Goal: Communication & Community: Participate in discussion

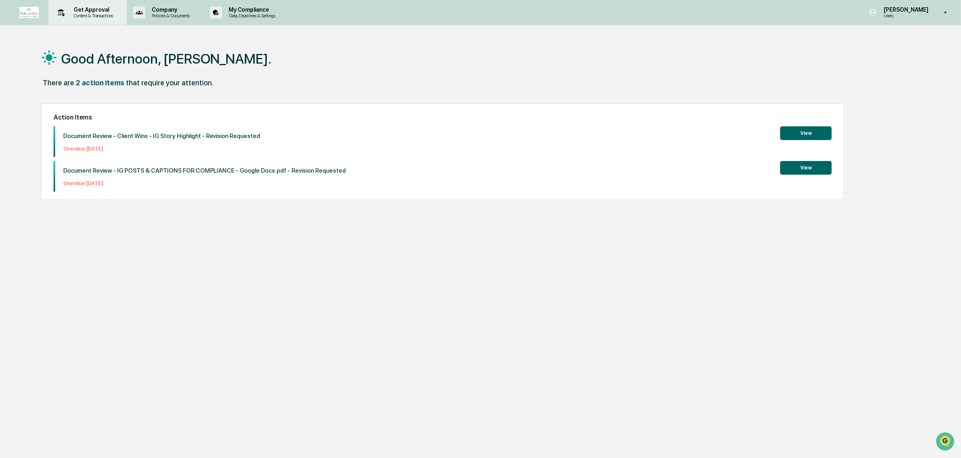
click at [93, 17] on p "Content & Transactions" at bounding box center [92, 16] width 50 height 6
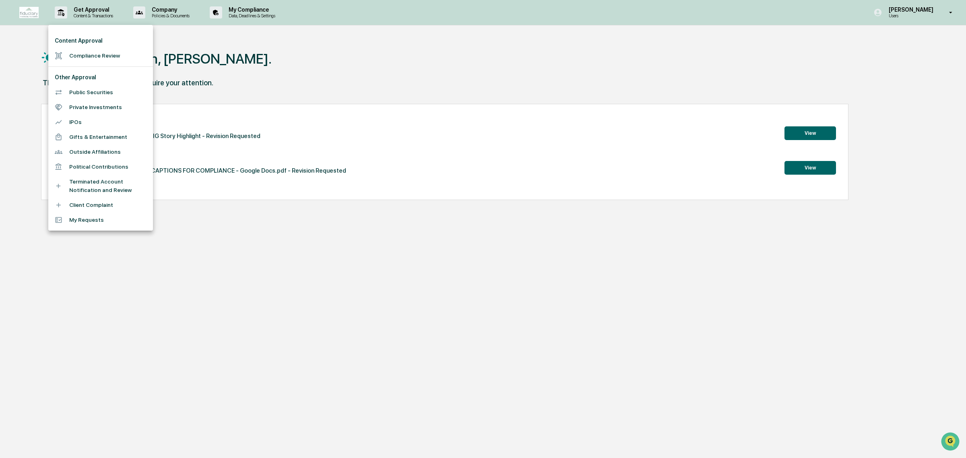
click at [92, 55] on li "Compliance Review" at bounding box center [100, 55] width 105 height 15
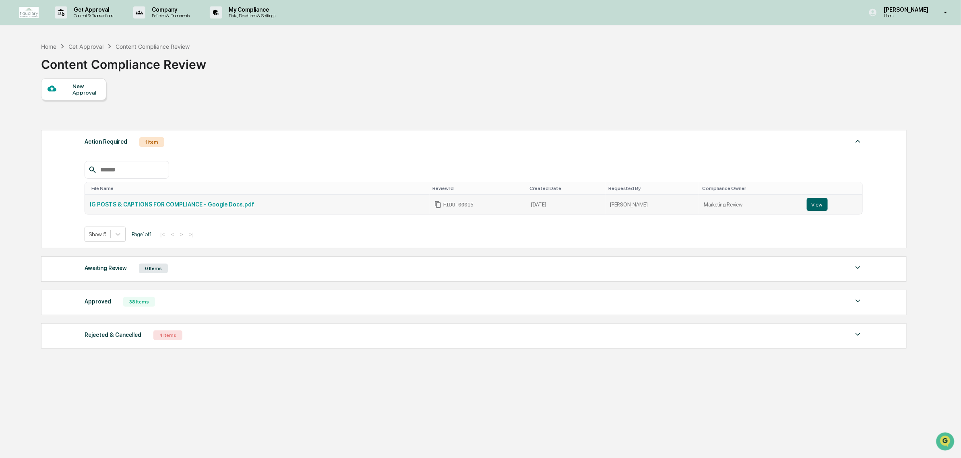
click at [192, 208] on link "IG POSTS & CAPTIONS FOR COMPLIANCE - Google Docs.pdf" at bounding box center [172, 204] width 164 height 6
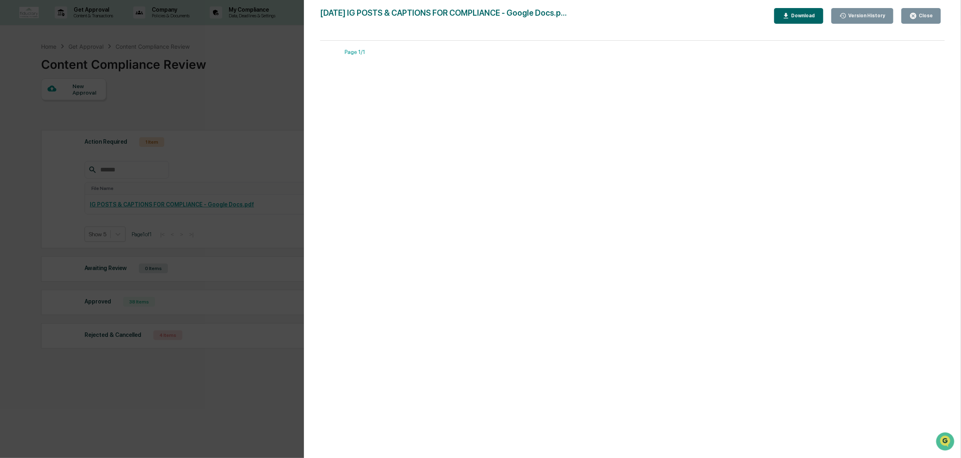
click at [925, 17] on div "Close" at bounding box center [925, 16] width 16 height 6
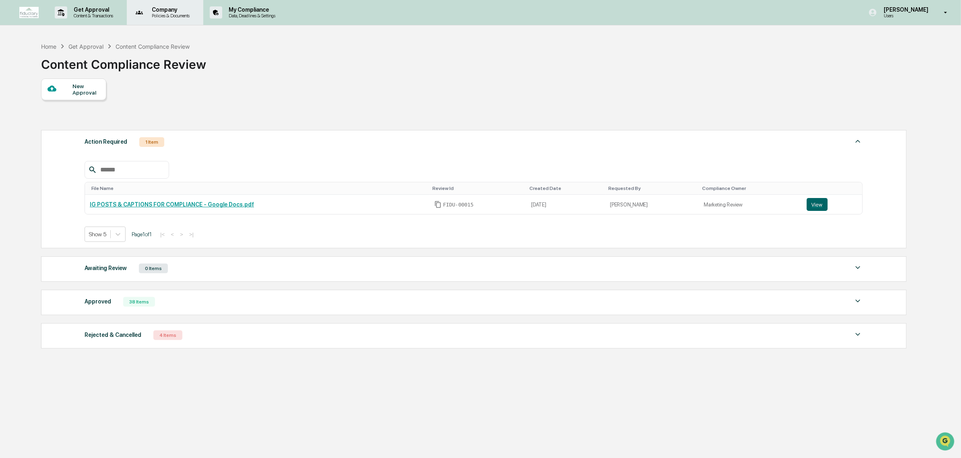
click at [177, 17] on p "Policies & Documents" at bounding box center [169, 16] width 48 height 6
click at [99, 18] on div at bounding box center [483, 229] width 966 height 458
click at [105, 16] on p "Content & Transactions" at bounding box center [92, 16] width 50 height 6
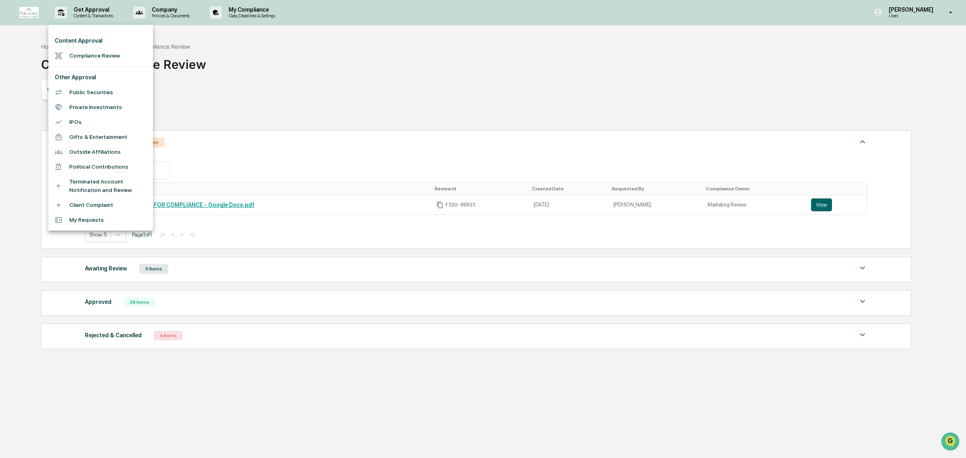
click at [242, 99] on div at bounding box center [483, 229] width 966 height 458
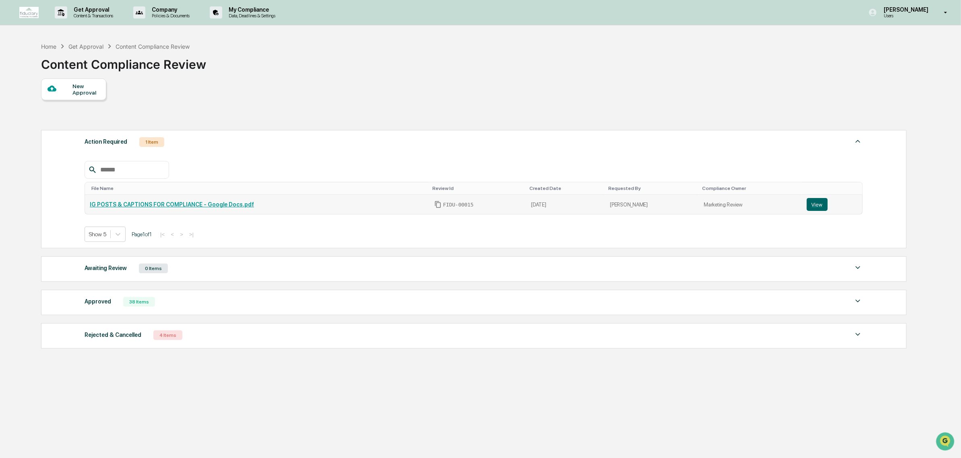
click at [178, 207] on link "IG POSTS & CAPTIONS FOR COMPLIANCE - Google Docs.pdf" at bounding box center [172, 204] width 164 height 6
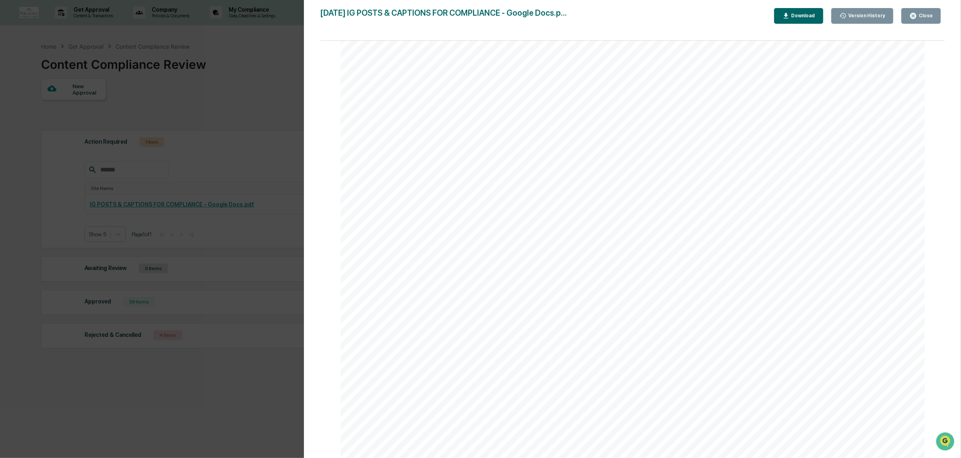
scroll to position [357, 0]
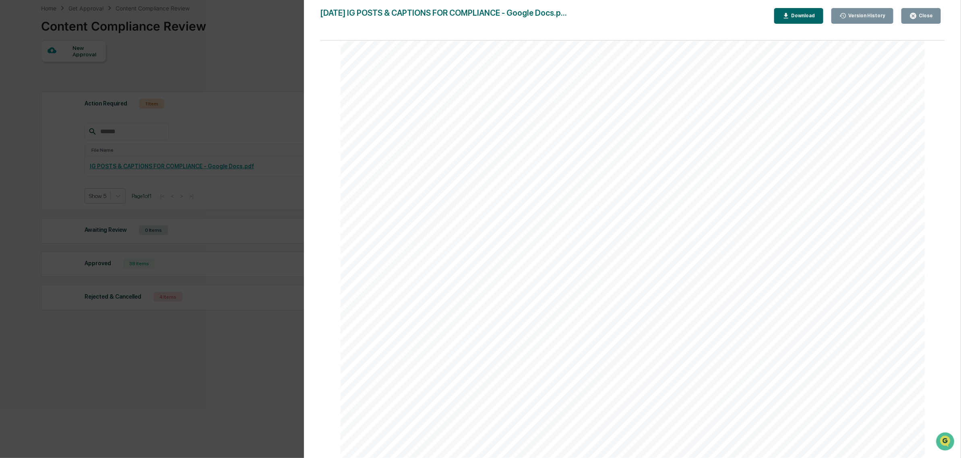
click at [921, 22] on button "Close" at bounding box center [920, 16] width 39 height 16
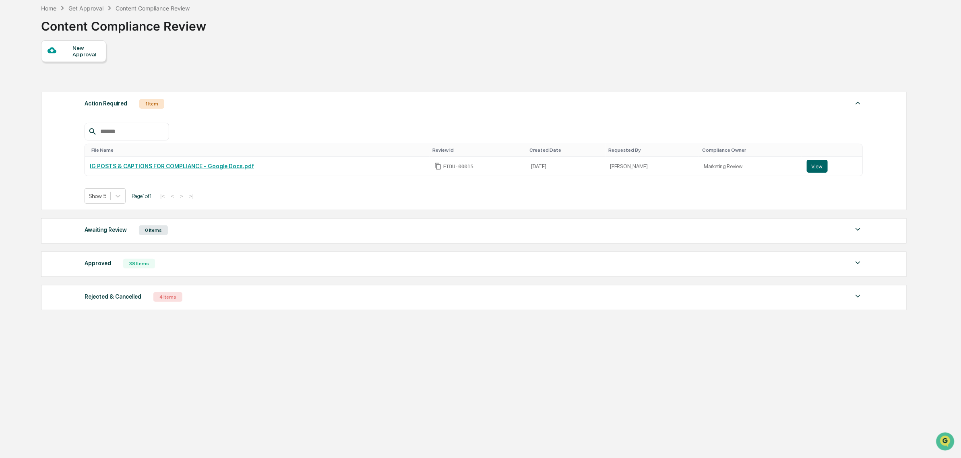
click at [184, 301] on div "Rejected & Cancelled 4 Items" at bounding box center [474, 296] width 778 height 11
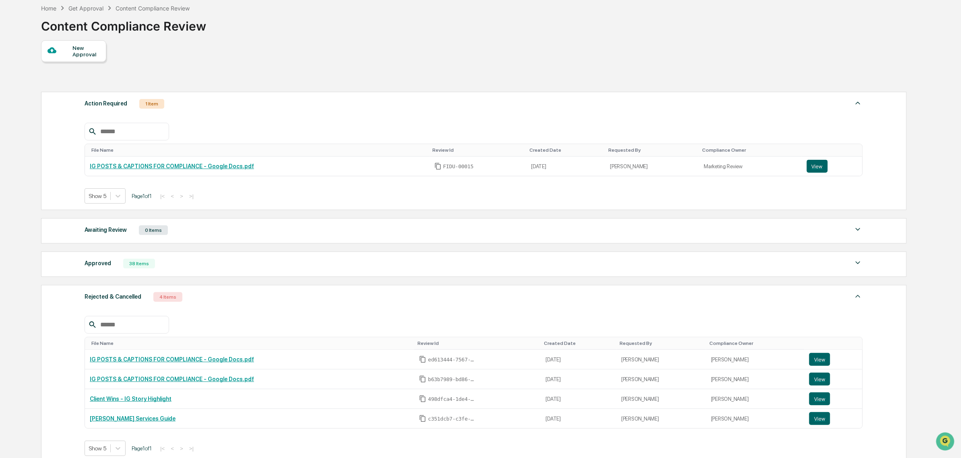
click at [196, 297] on div "Rejected & Cancelled 4 Items" at bounding box center [474, 296] width 778 height 11
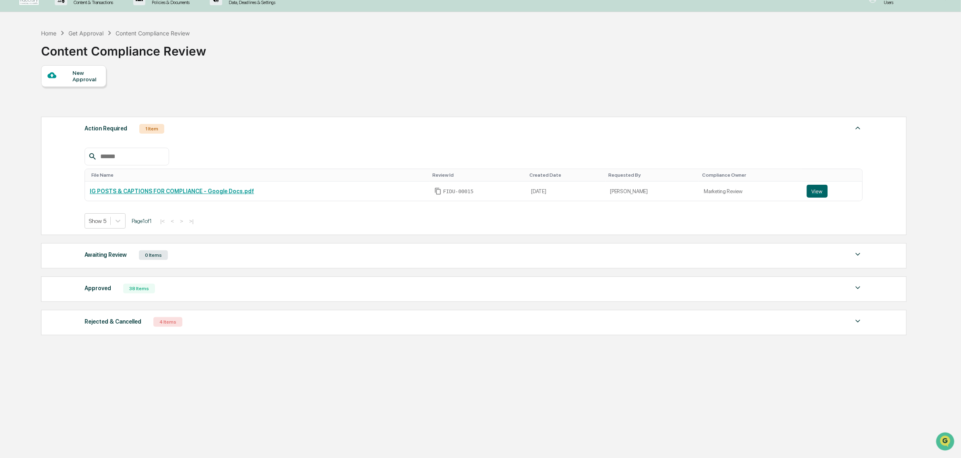
scroll to position [0, 0]
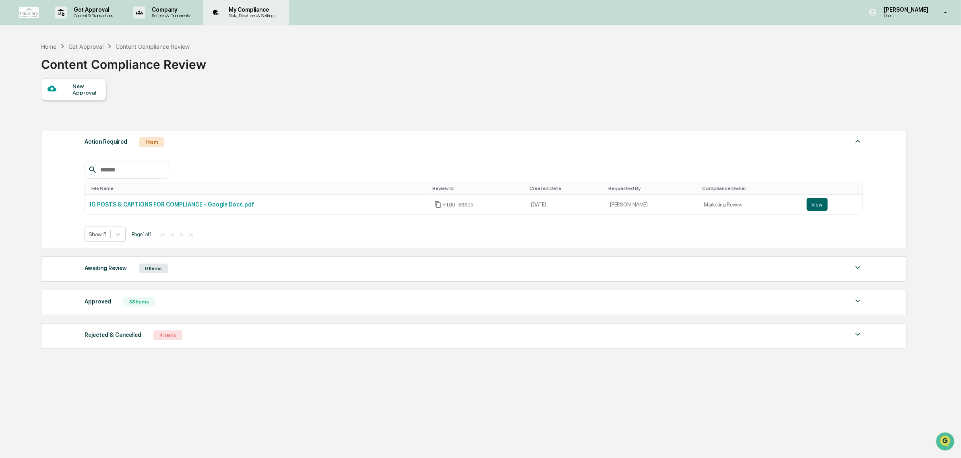
click at [248, 8] on p "My Compliance" at bounding box center [250, 9] width 57 height 6
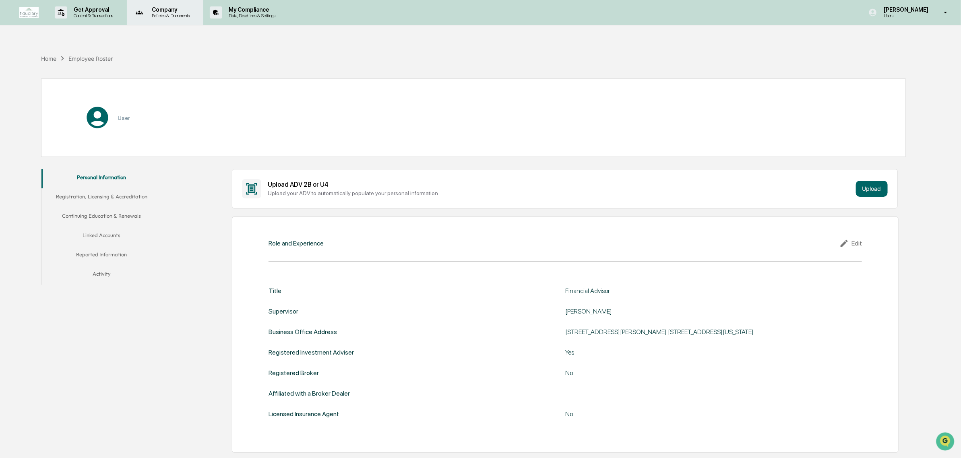
click at [157, 23] on div "Company Policies & Documents" at bounding box center [164, 12] width 69 height 25
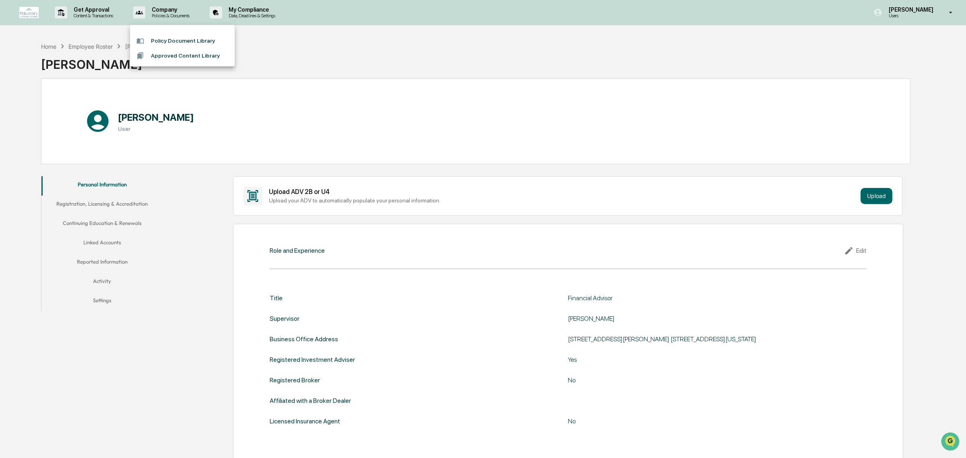
click at [91, 21] on div at bounding box center [483, 229] width 966 height 458
click at [96, 17] on p "Content & Transactions" at bounding box center [92, 16] width 50 height 6
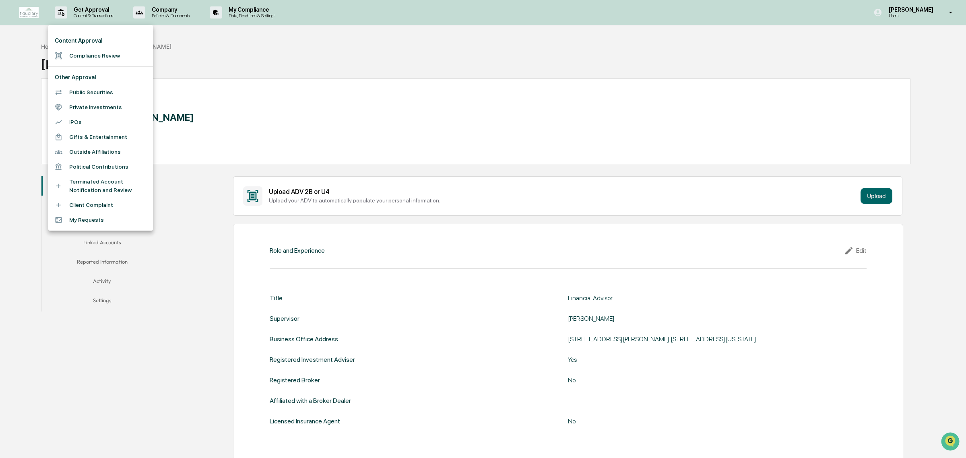
click at [105, 60] on li "Compliance Review" at bounding box center [100, 55] width 105 height 15
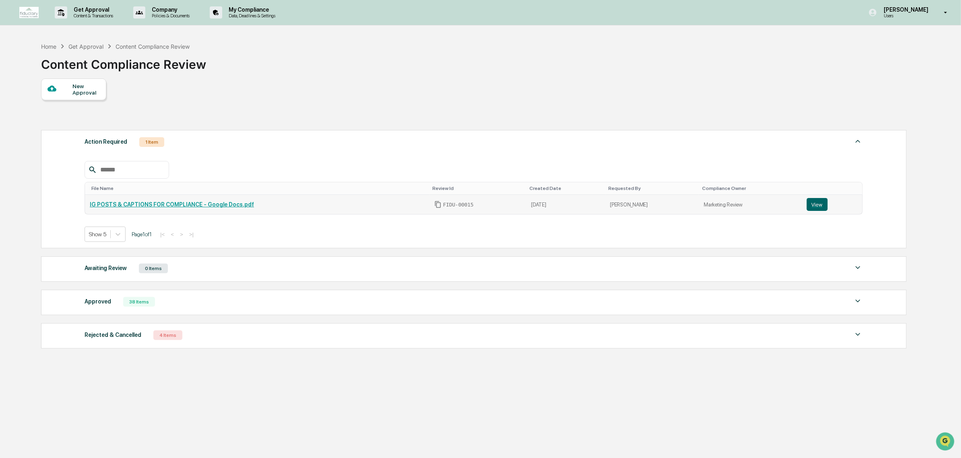
drag, startPoint x: 499, startPoint y: 215, endPoint x: 711, endPoint y: 216, distance: 212.1
click at [503, 214] on td "FIDU-00015" at bounding box center [477, 204] width 97 height 19
click at [212, 208] on link "IG POSTS & CAPTIONS FOR COMPLIANCE - Google Docs.pdf" at bounding box center [172, 204] width 164 height 6
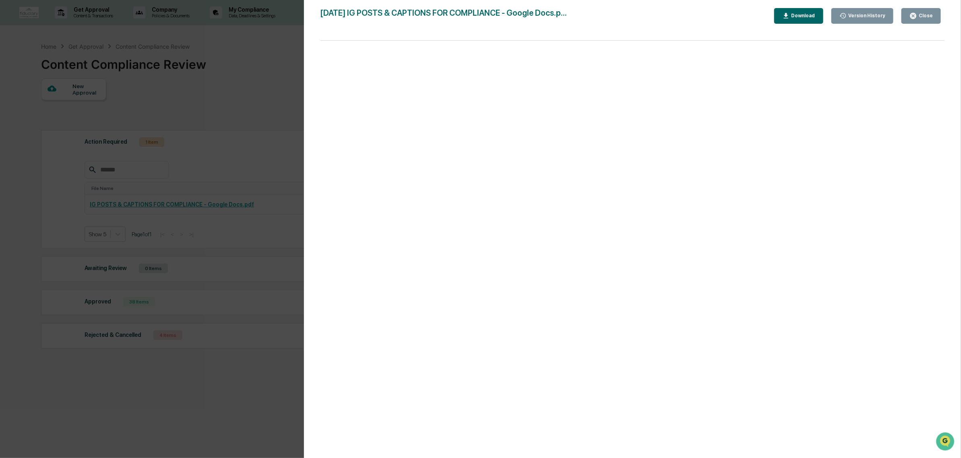
click at [315, 211] on div "Version History 09/25/2025, 08:27 PM Lindsay Rider 09/25/2025, 08:05 PM Leanne …" at bounding box center [632, 237] width 657 height 474
click at [915, 17] on icon "button" at bounding box center [913, 16] width 6 height 6
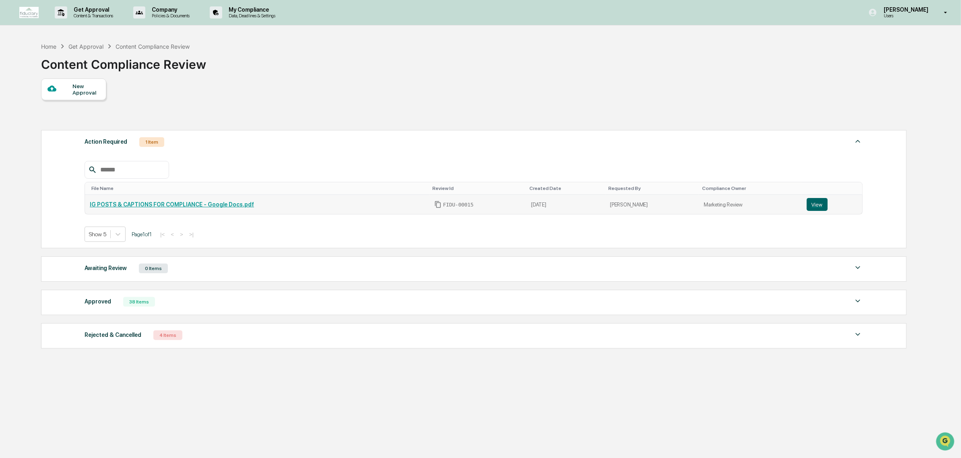
click at [828, 203] on link "View" at bounding box center [832, 204] width 51 height 13
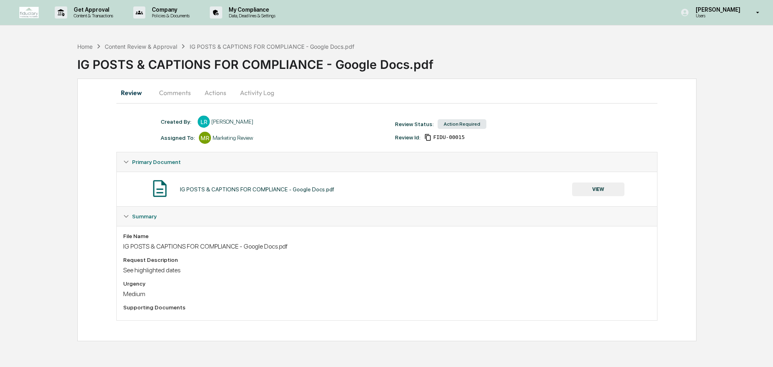
click at [169, 97] on button "Comments" at bounding box center [175, 92] width 45 height 19
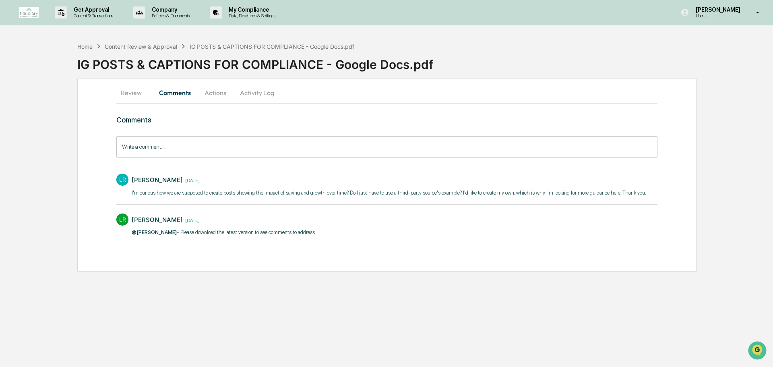
click at [210, 142] on input "Write a comment..." at bounding box center [386, 146] width 541 height 21
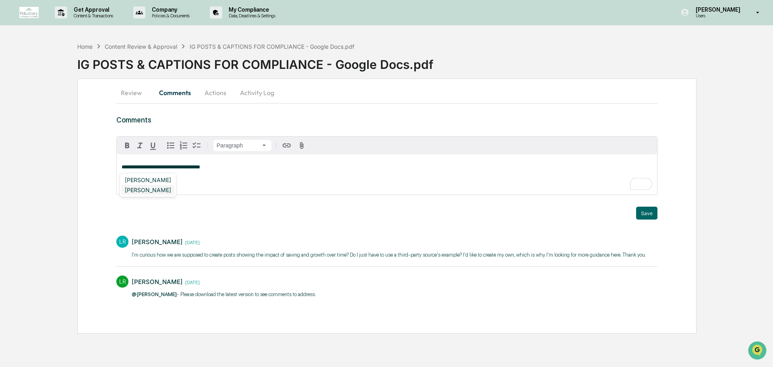
click at [162, 193] on div "[PERSON_NAME]" at bounding box center [148, 190] width 53 height 10
click at [649, 215] on button "Save" at bounding box center [646, 212] width 21 height 13
